Goal: Task Accomplishment & Management: Manage account settings

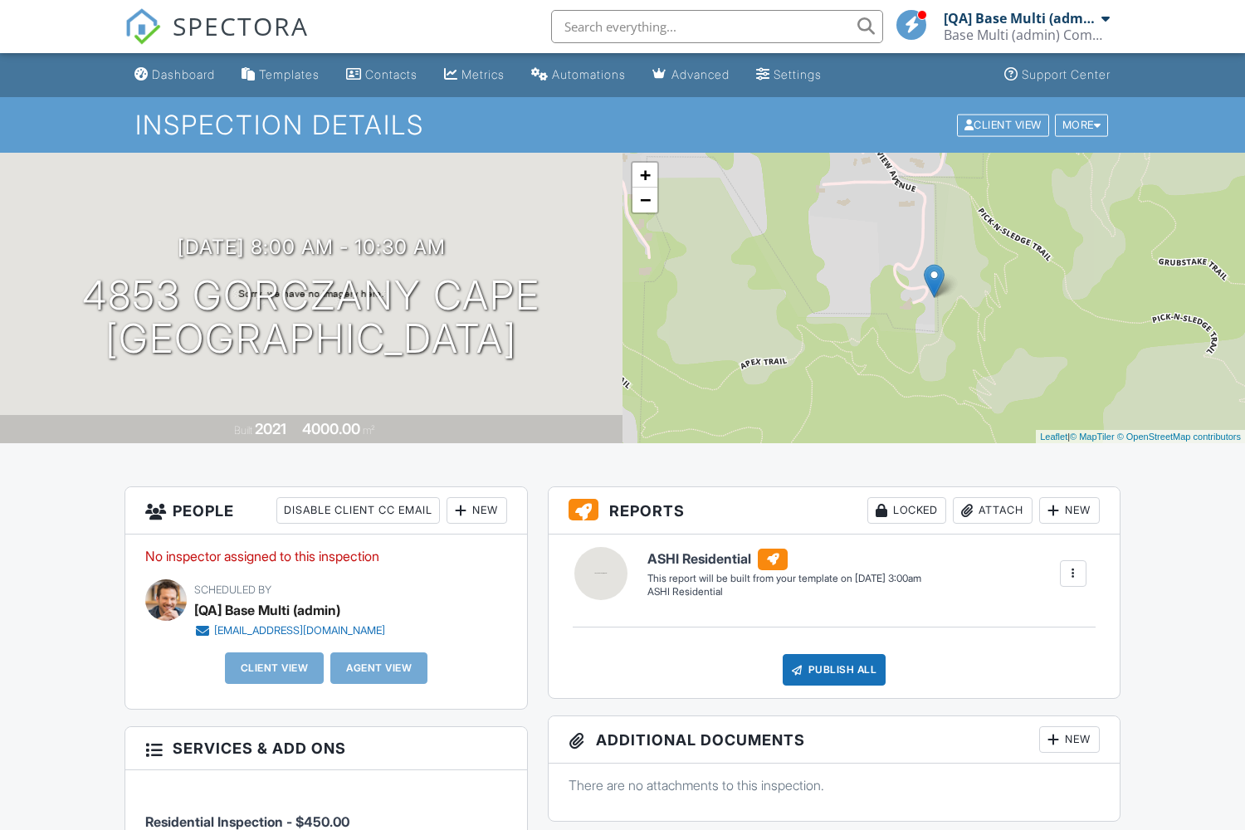
scroll to position [606, 0]
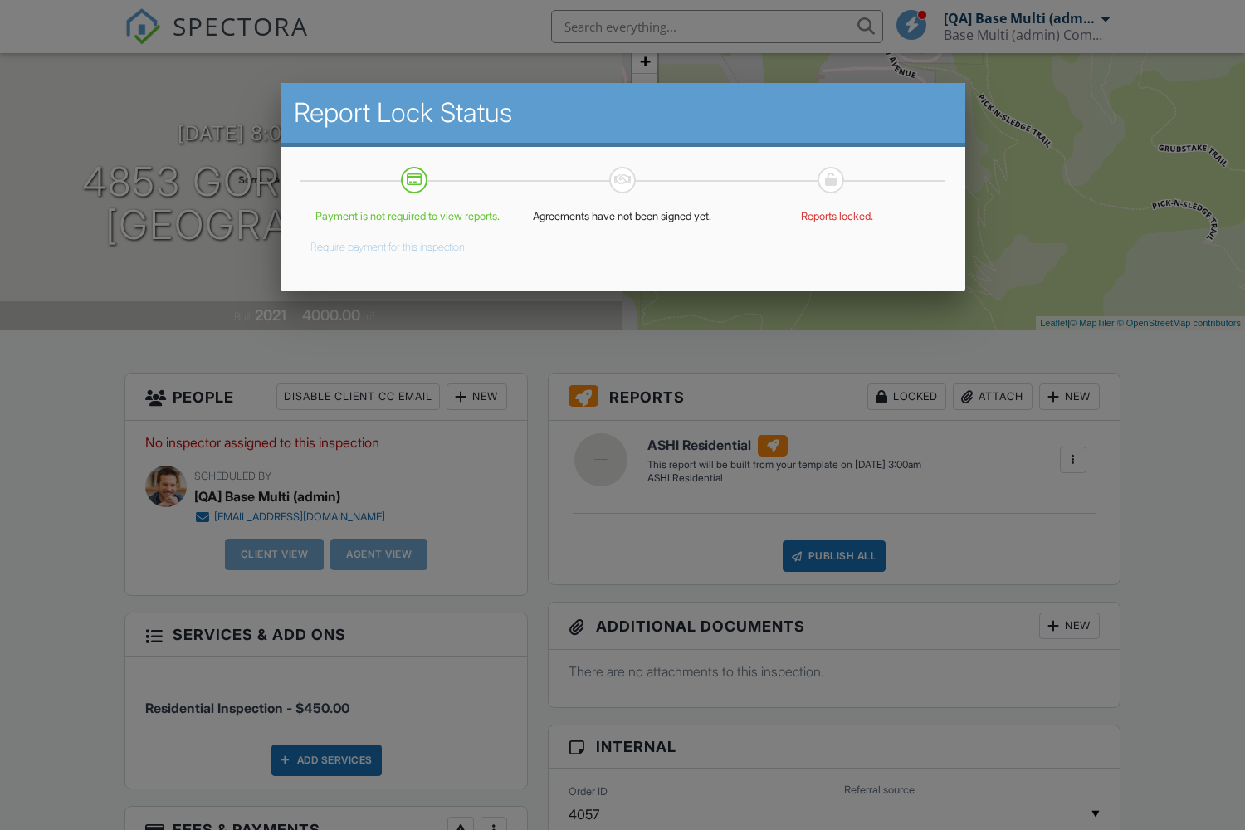
scroll to position [0, 0]
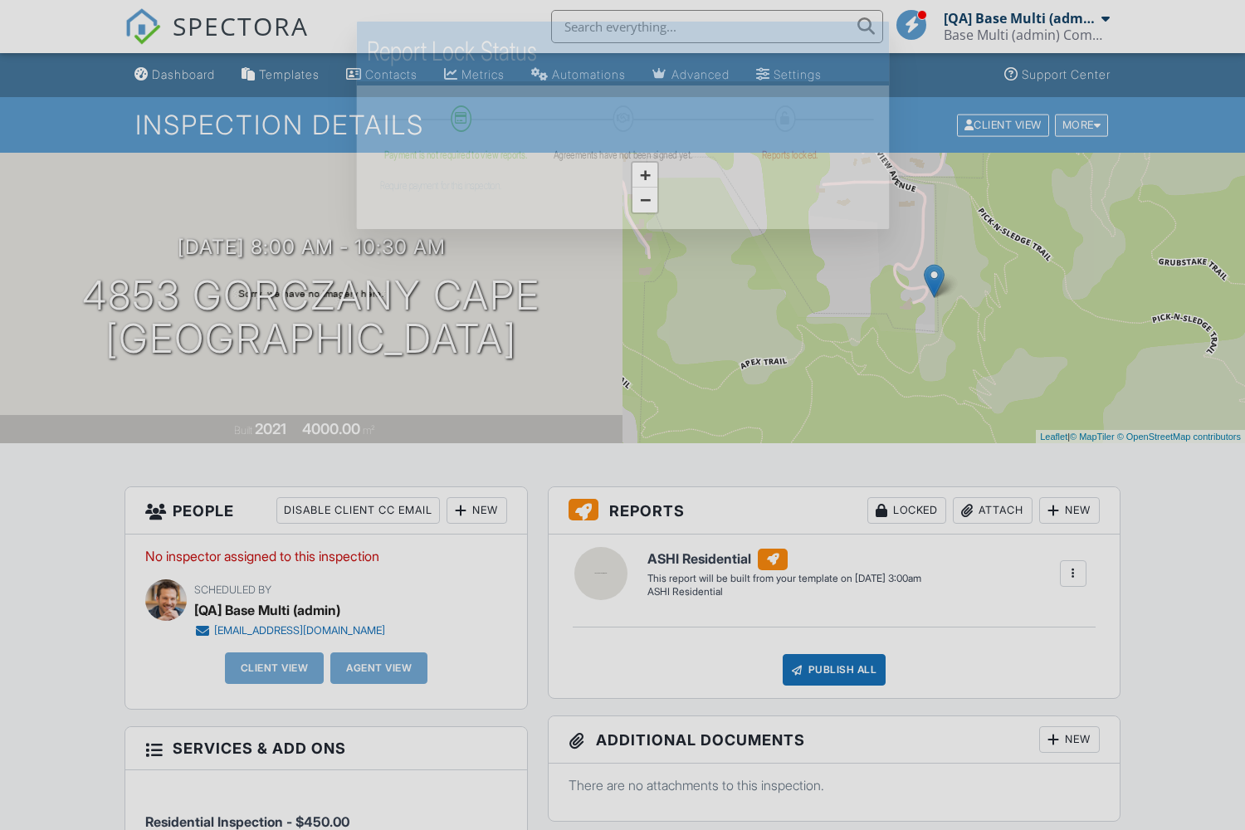
click at [1079, 124] on div "More" at bounding box center [1082, 125] width 54 height 22
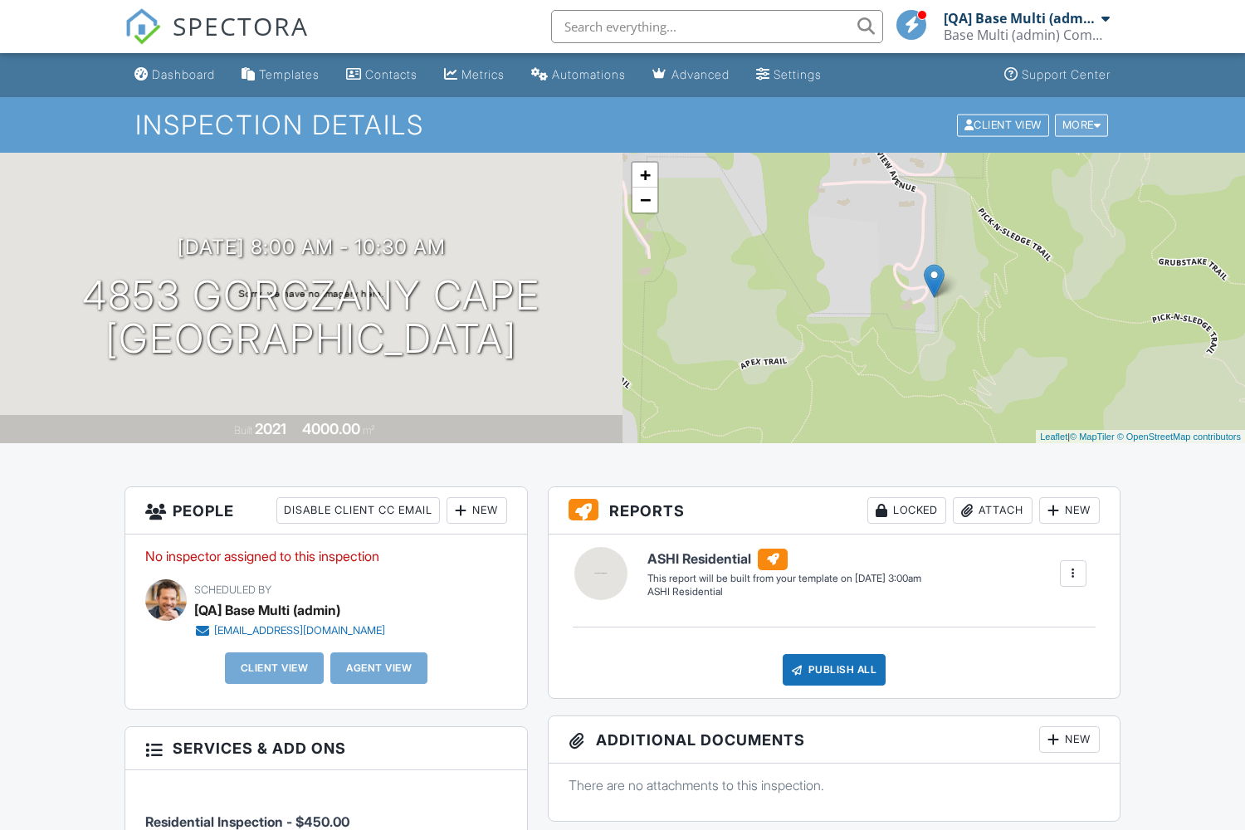
click at [1079, 124] on div "More" at bounding box center [1082, 125] width 54 height 22
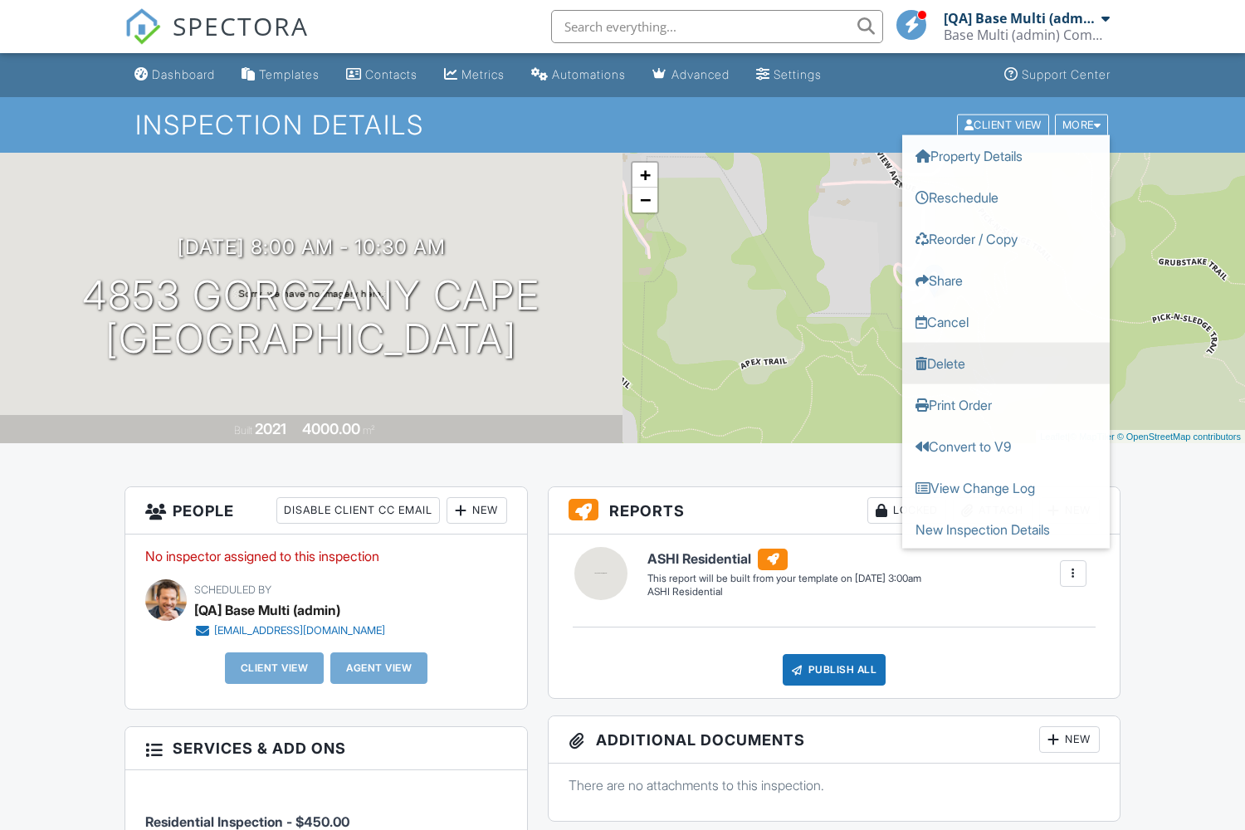
click at [1006, 363] on link "Delete" at bounding box center [1005, 362] width 207 height 41
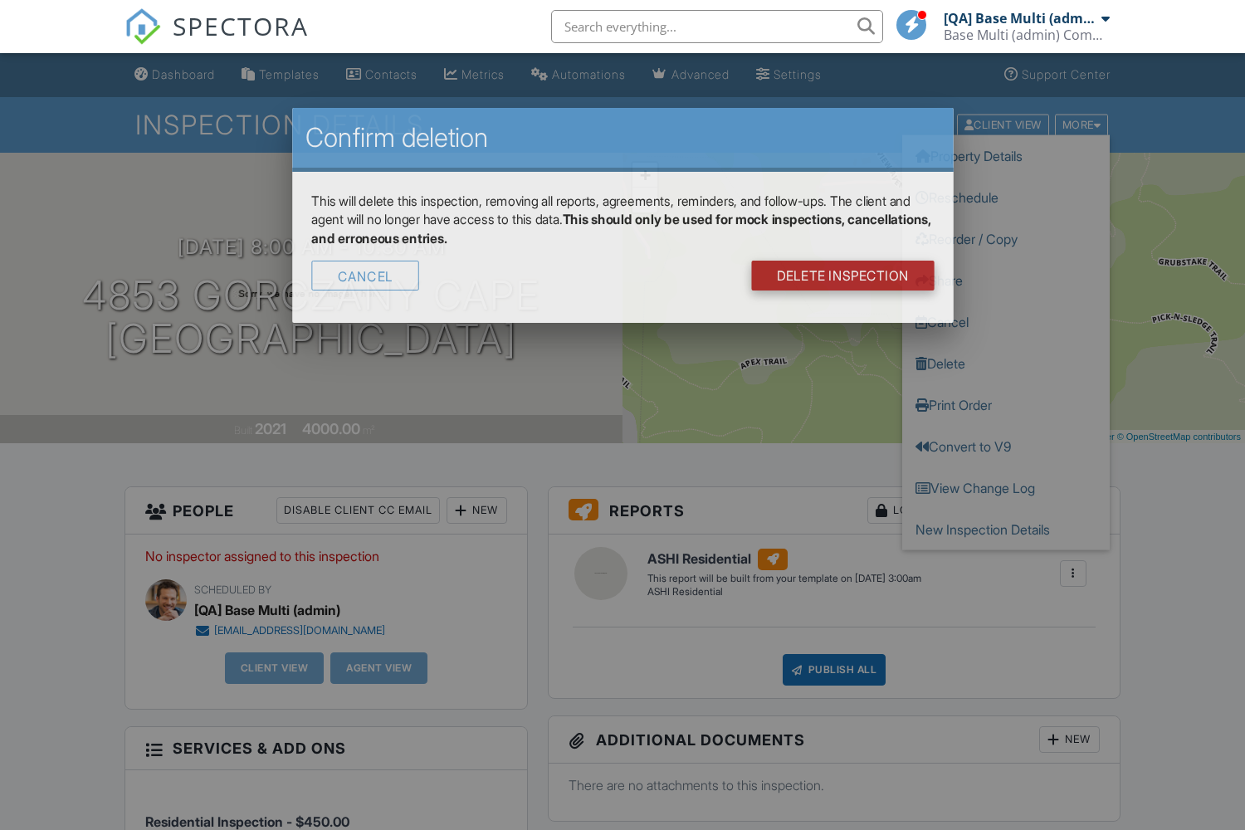
click at [848, 261] on link "DELETE Inspection" at bounding box center [841, 276] width 183 height 30
